Goal: Task Accomplishment & Management: Manage account settings

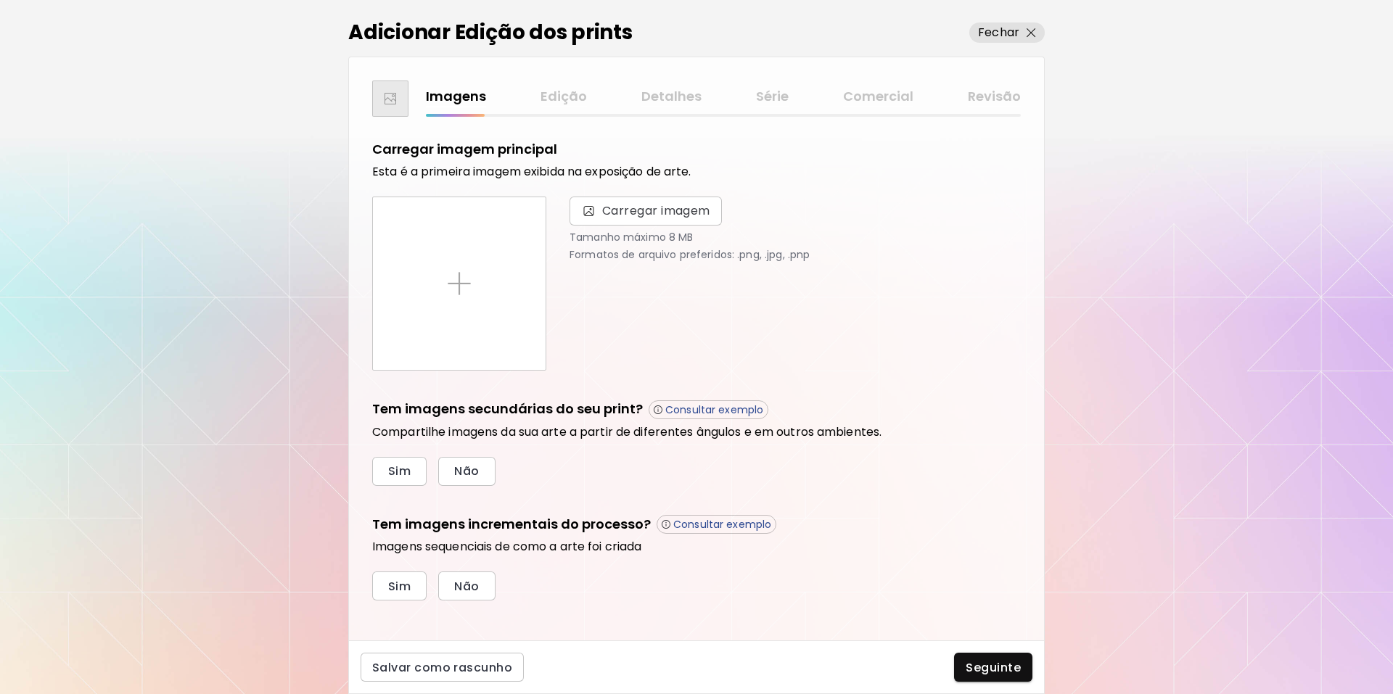
scroll to position [12, 0]
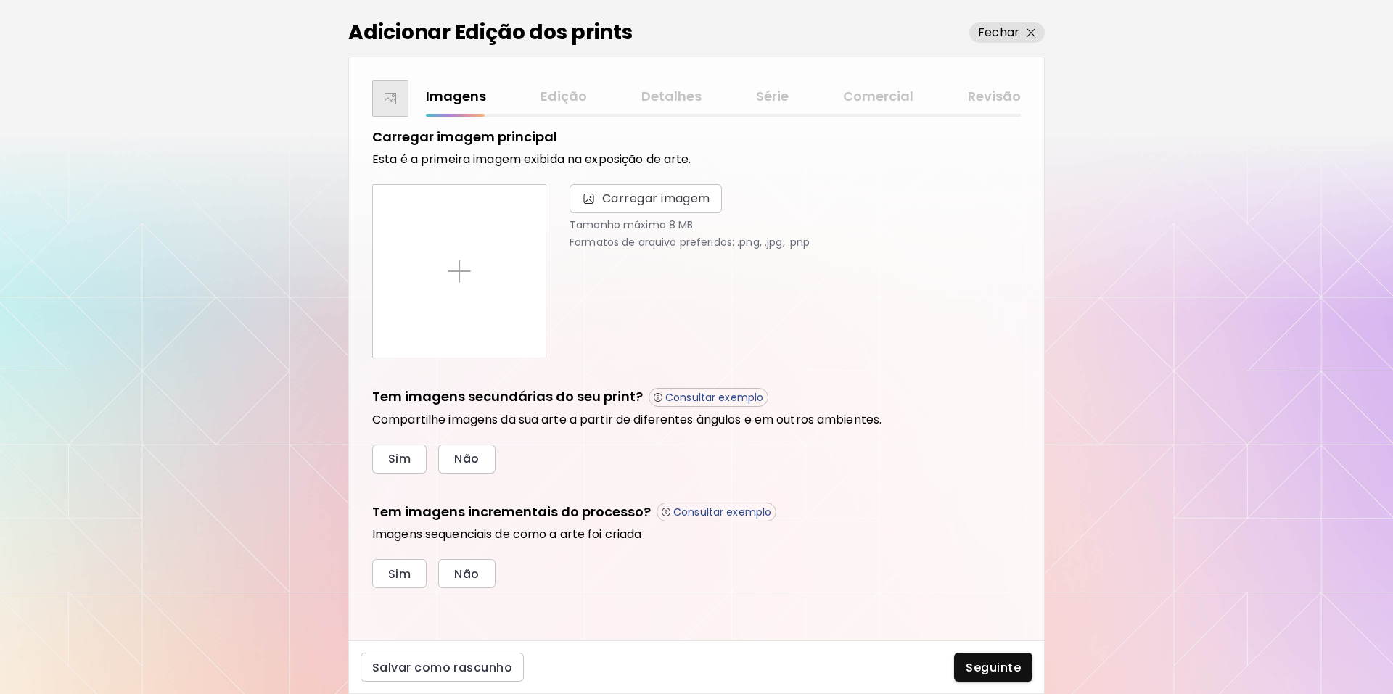
click at [1174, 61] on div "Adicionar Edição dos prints Fechar Imagens Edição Detalhes Série Comercial Revi…" at bounding box center [696, 347] width 1393 height 694
click at [179, 274] on div "Adicionar Edição dos prints Fechar Imagens Edição Detalhes Série Comercial Revi…" at bounding box center [696, 347] width 1393 height 694
click at [275, 218] on div "Adicionar Edição dos prints Fechar Imagens Edição Detalhes Série Comercial Revi…" at bounding box center [696, 347] width 1393 height 694
click at [1002, 29] on p "Fechar" at bounding box center [998, 32] width 41 height 17
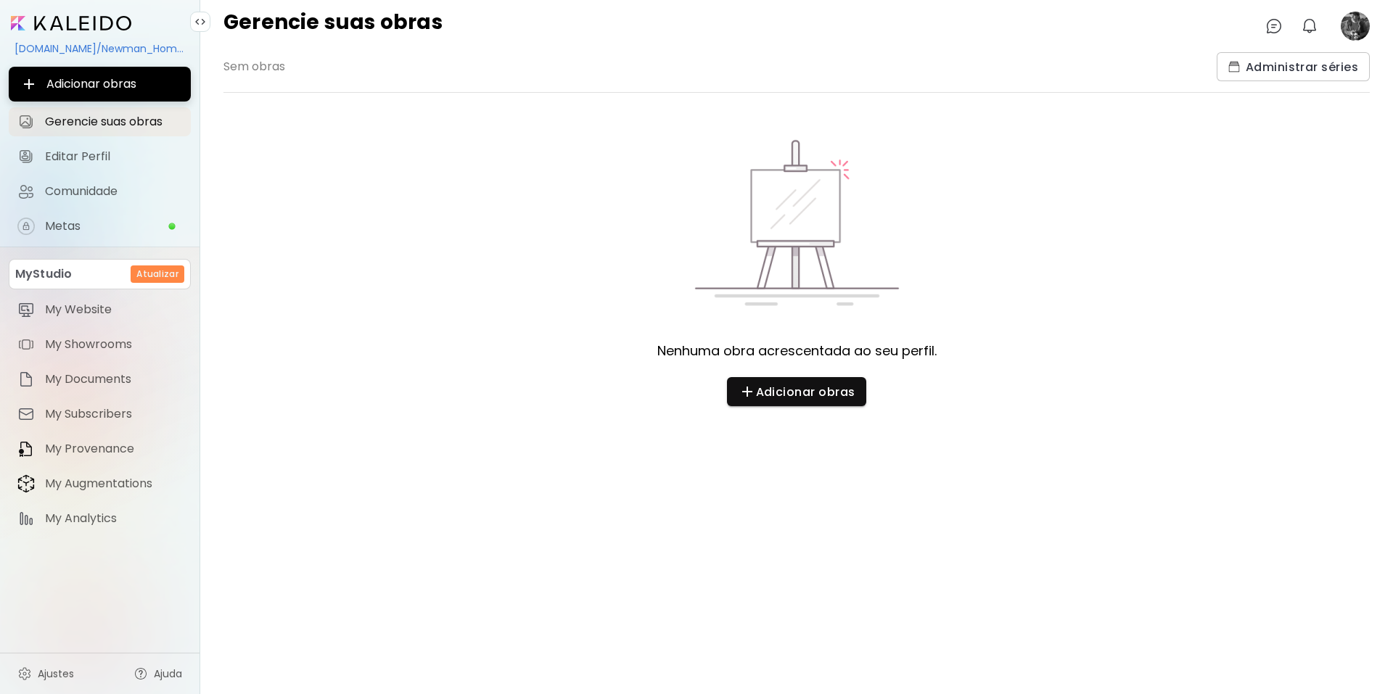
click at [952, 32] on div "Gerencie suas obras 0 0" at bounding box center [796, 26] width 1193 height 52
click at [1362, 30] on image at bounding box center [1354, 26] width 29 height 29
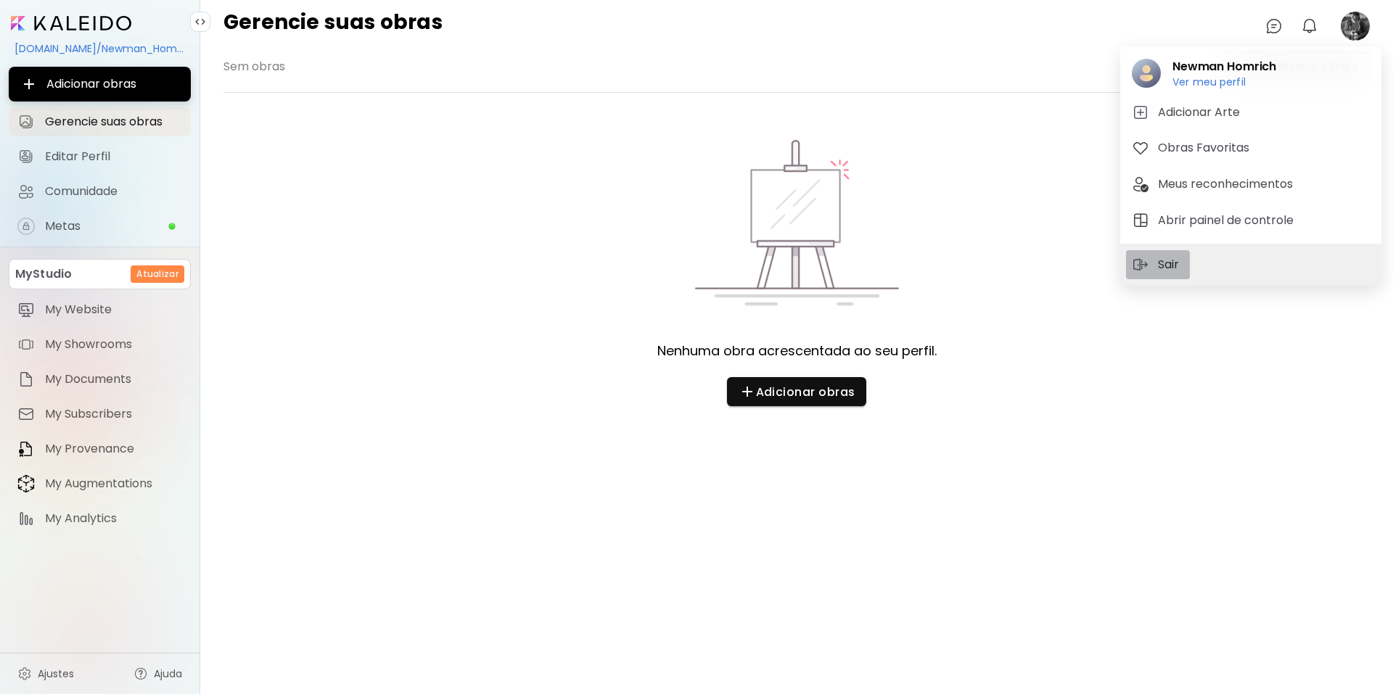
click at [1173, 263] on p "Sair" at bounding box center [1171, 264] width 26 height 17
